Goal: Transaction & Acquisition: Book appointment/travel/reservation

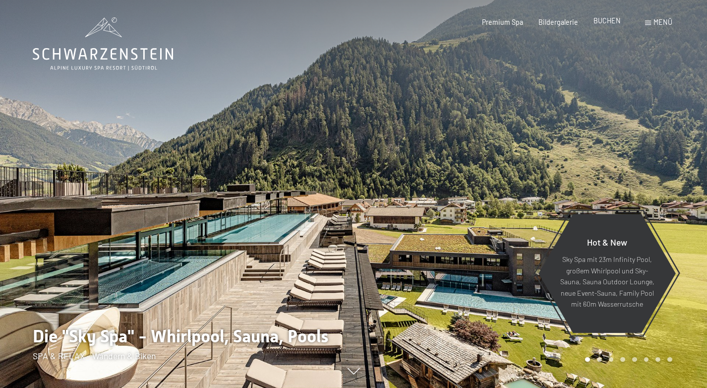
click at [608, 24] on span "BUCHEN" at bounding box center [607, 20] width 27 height 8
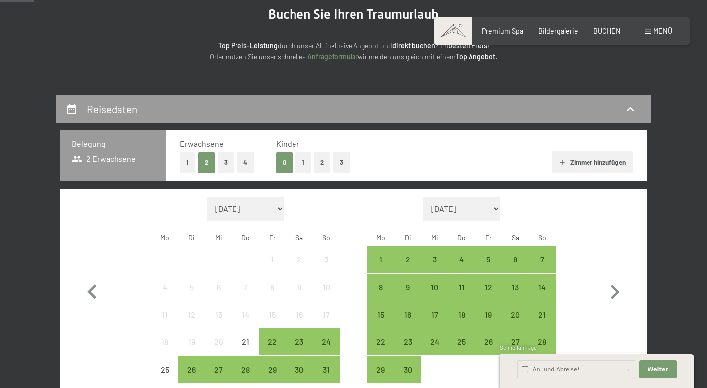
scroll to position [181, 0]
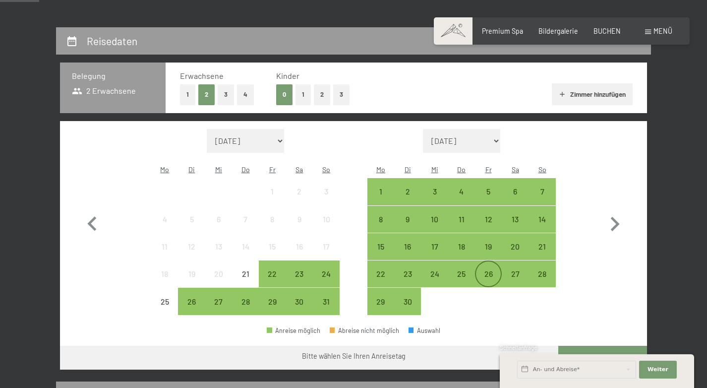
click at [488, 270] on div "26" at bounding box center [488, 282] width 25 height 25
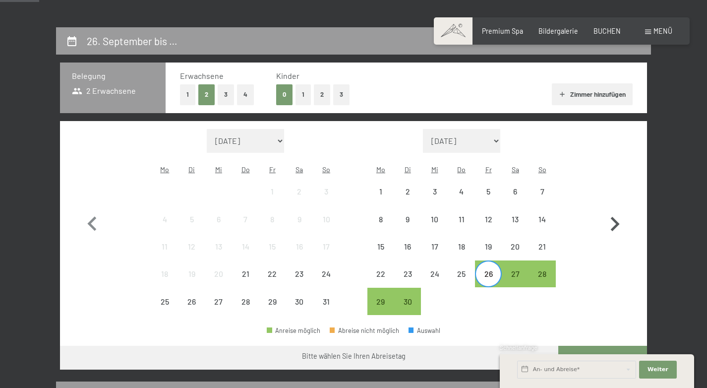
click at [612, 214] on icon "button" at bounding box center [614, 224] width 29 height 29
select select "[DATE]"
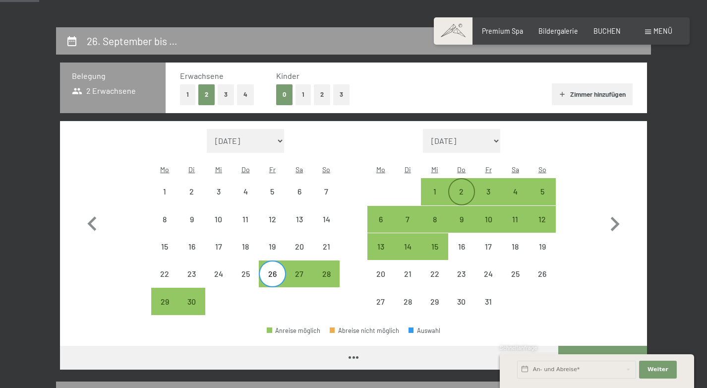
click at [463, 187] on div "2" at bounding box center [461, 199] width 25 height 25
select select "[DATE]"
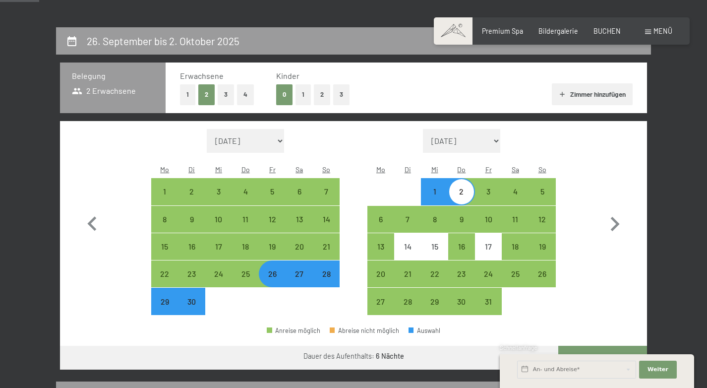
click at [581, 346] on button "Weiter zu „Zimmer“" at bounding box center [602, 358] width 89 height 24
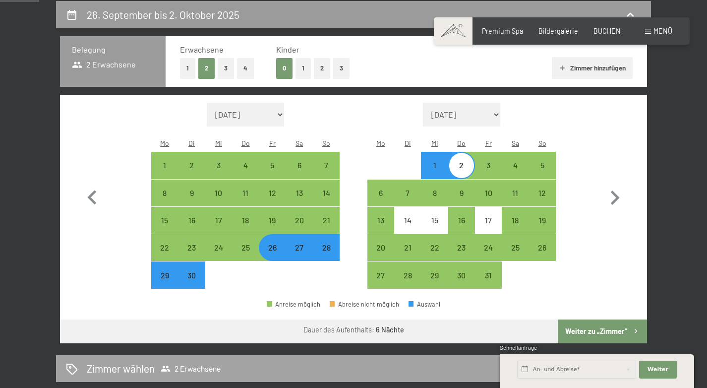
select select "[DATE]"
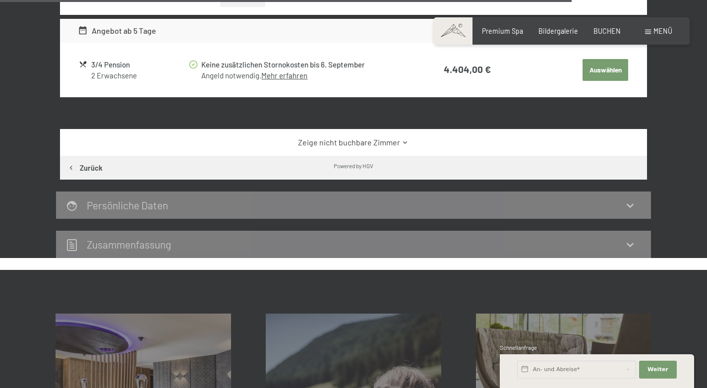
scroll to position [2116, 0]
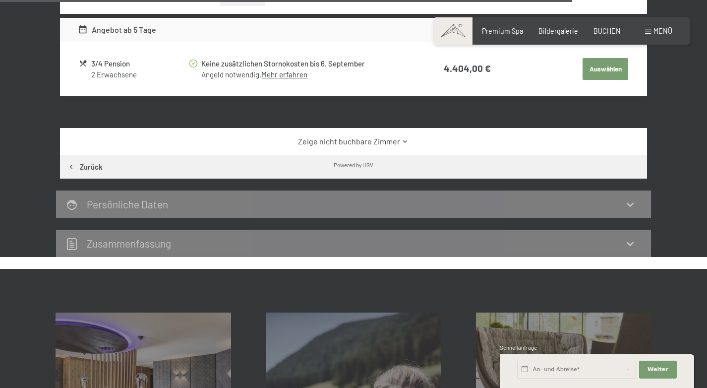
click at [402, 136] on link "Zeige nicht buchbare Zimmer" at bounding box center [354, 141] width 552 height 11
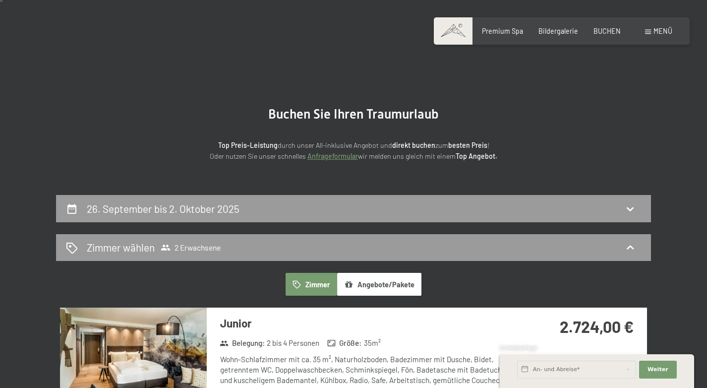
scroll to position [12, 0]
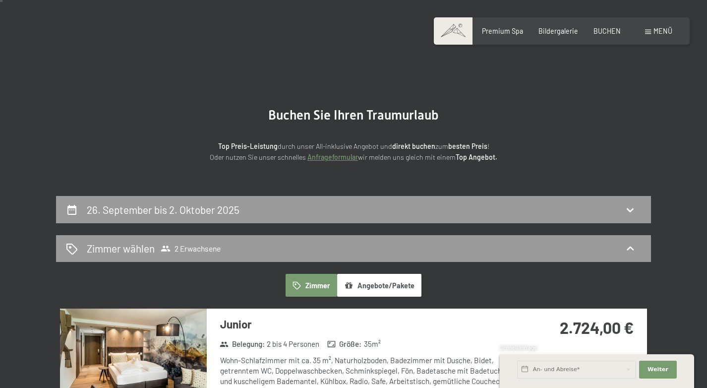
click at [374, 289] on button "Angebote/Pakete" at bounding box center [379, 285] width 84 height 23
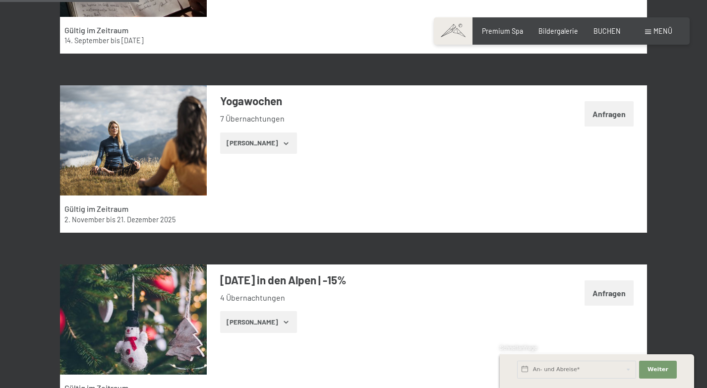
scroll to position [612, 0]
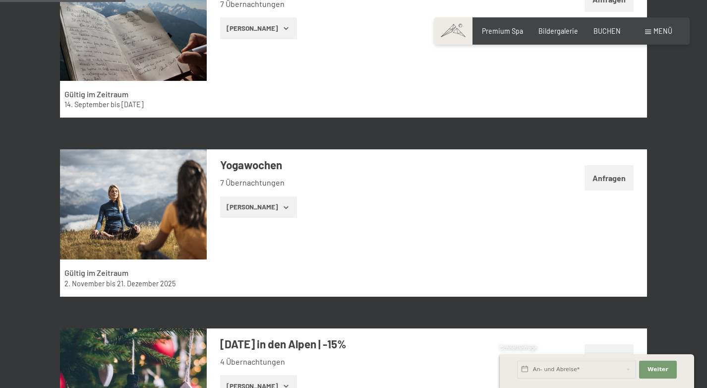
click at [266, 204] on button "[PERSON_NAME]" at bounding box center [258, 207] width 77 height 22
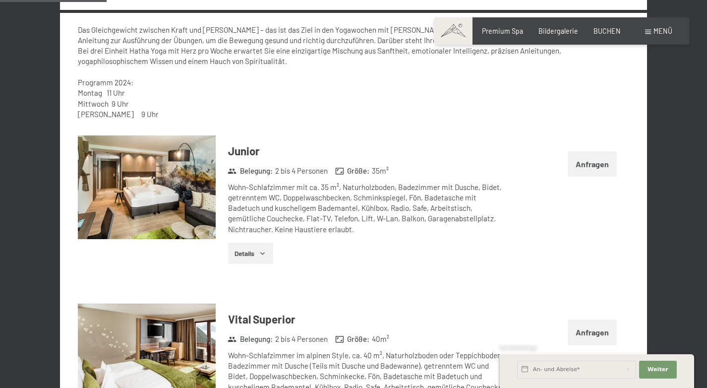
scroll to position [899, 0]
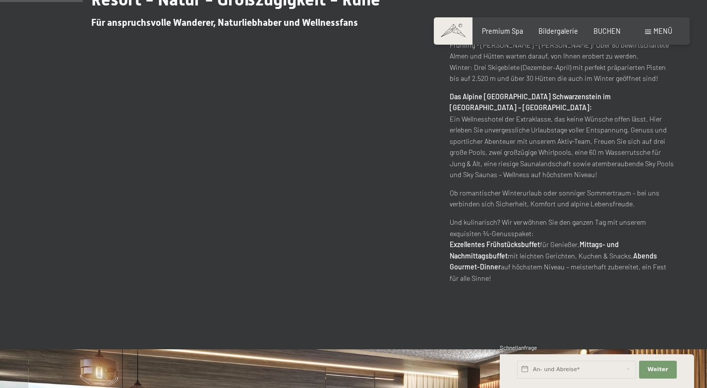
scroll to position [527, 0]
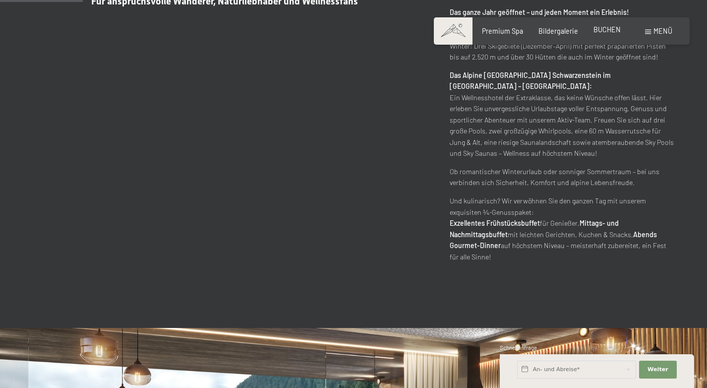
click at [607, 30] on span "BUCHEN" at bounding box center [607, 29] width 27 height 8
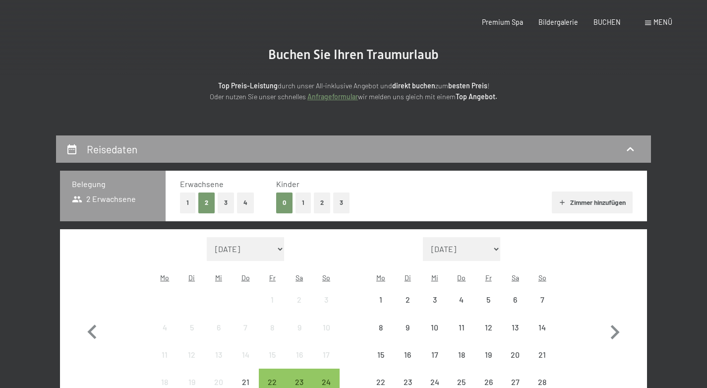
scroll to position [195, 0]
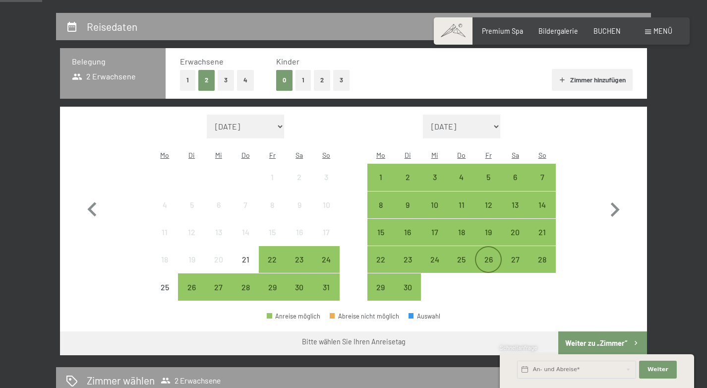
click at [489, 255] on div "26" at bounding box center [488, 267] width 25 height 25
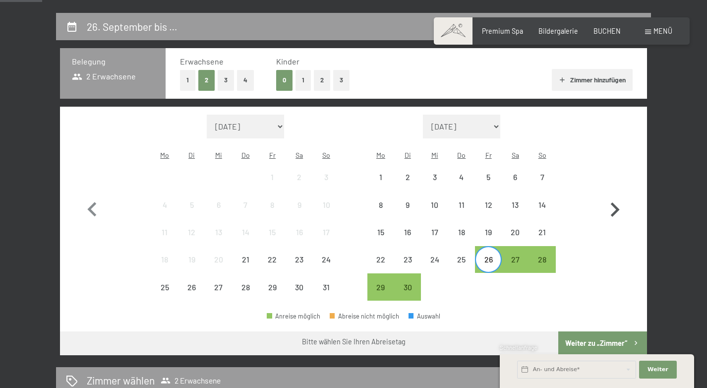
click at [611, 204] on icon "button" at bounding box center [614, 209] width 29 height 29
select select "[DATE]"
